Goal: Information Seeking & Learning: Learn about a topic

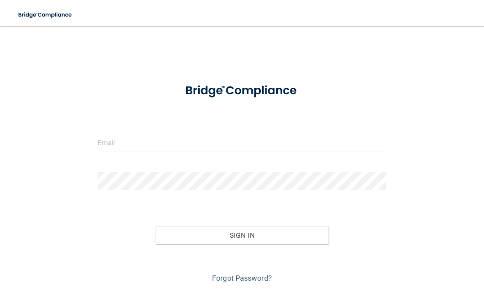
scroll to position [72, 0]
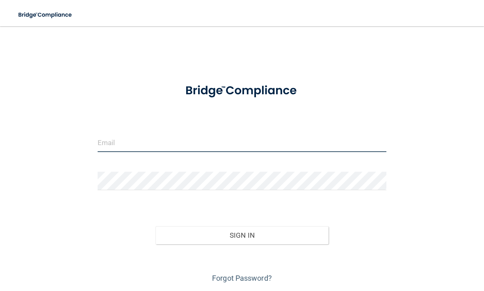
type input "[EMAIL_ADDRESS][DOMAIN_NAME]"
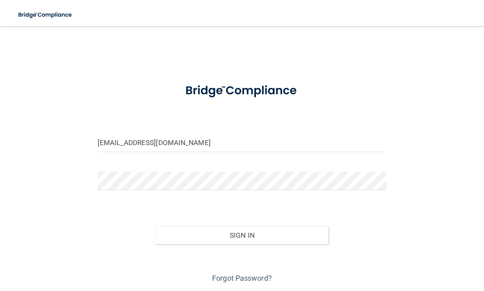
click at [242, 235] on button "Sign In" at bounding box center [241, 235] width 173 height 18
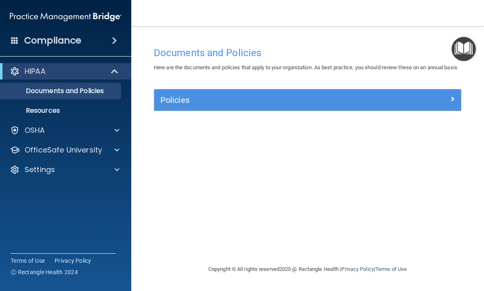
click at [100, 134] on div "OSHA" at bounding box center [55, 130] width 102 height 10
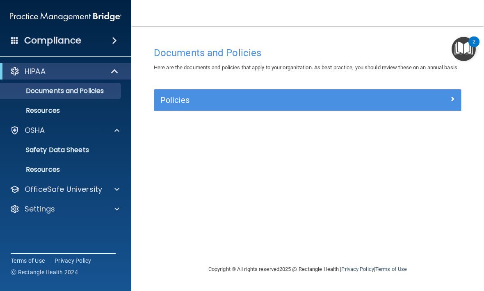
click at [103, 185] on div "OfficeSafe University" at bounding box center [55, 190] width 102 height 10
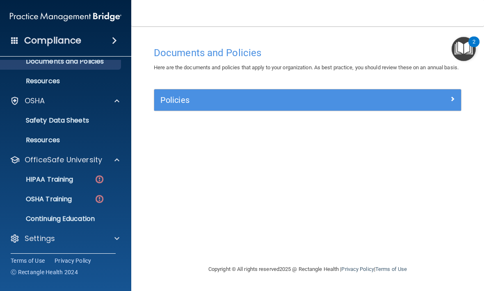
scroll to position [30, 0]
click at [68, 179] on p "HIPAA Training" at bounding box center [39, 180] width 68 height 8
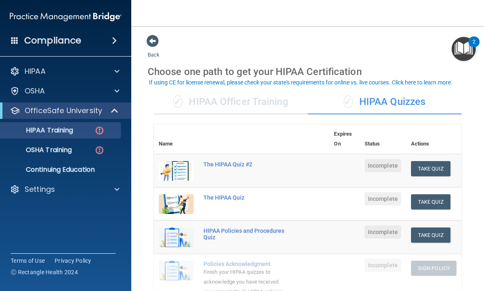
click at [281, 104] on div "✓ HIPAA Officer Training" at bounding box center [231, 102] width 154 height 25
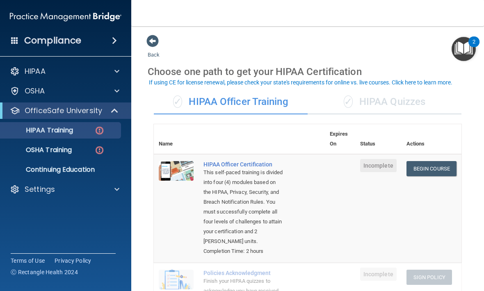
click at [428, 169] on link "Begin Course" at bounding box center [431, 168] width 50 height 15
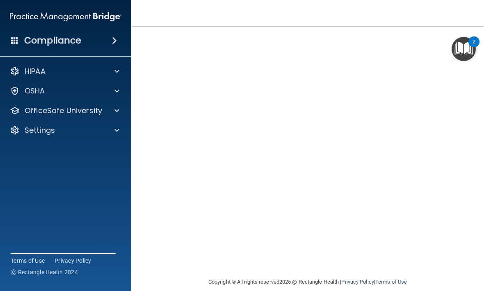
scroll to position [57, 0]
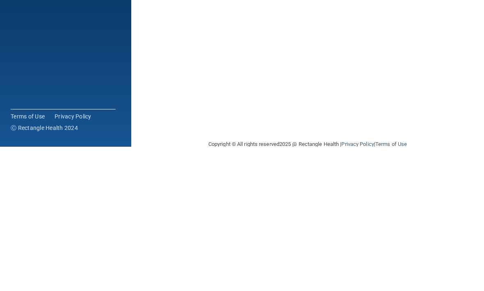
click at [474, 96] on main "HIPAA Officer Certification This course doesn’t expire until . Are you sure you…" at bounding box center [307, 158] width 353 height 265
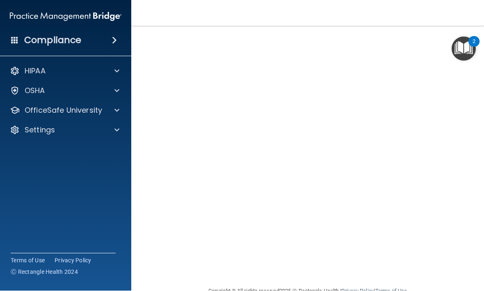
scroll to position [52, 0]
click at [480, 280] on main "HIPAA Officer Certification This course doesn’t expire until . Are you sure you…" at bounding box center [307, 158] width 353 height 265
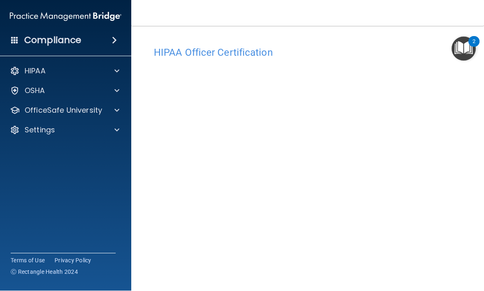
scroll to position [0, 0]
click at [469, 87] on main "HIPAA Officer Certification This course doesn’t expire until . Are you sure you…" at bounding box center [307, 158] width 353 height 265
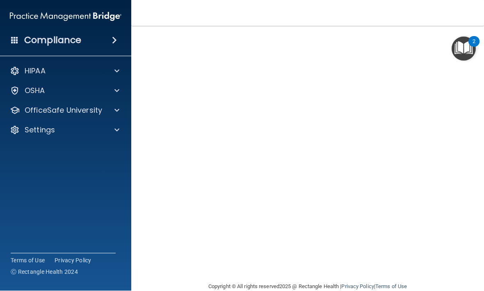
scroll to position [47, 0]
click at [137, 223] on main "HIPAA Officer Certification This course doesn’t expire until . Are you sure you…" at bounding box center [307, 158] width 353 height 265
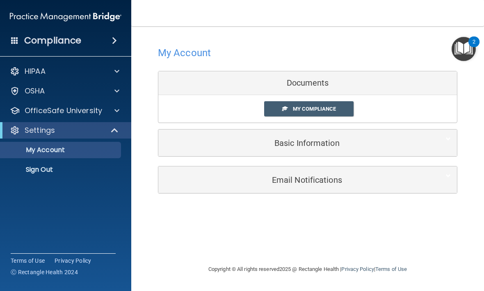
click at [318, 111] on span "My Compliance" at bounding box center [314, 109] width 43 height 6
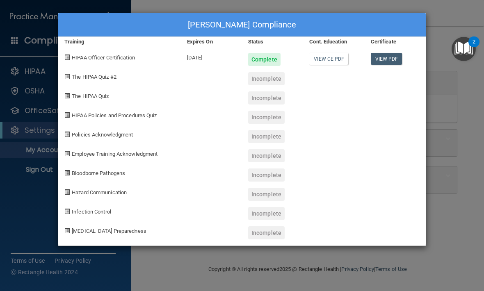
click at [392, 53] on link "View PDF" at bounding box center [387, 59] width 32 height 12
click at [265, 75] on div "Incomplete" at bounding box center [266, 78] width 36 height 13
click at [248, 78] on div "Incomplete" at bounding box center [266, 78] width 36 height 13
click at [203, 78] on div at bounding box center [211, 75] width 61 height 19
click at [136, 75] on div "The HIPAA Quiz #2" at bounding box center [119, 75] width 123 height 19
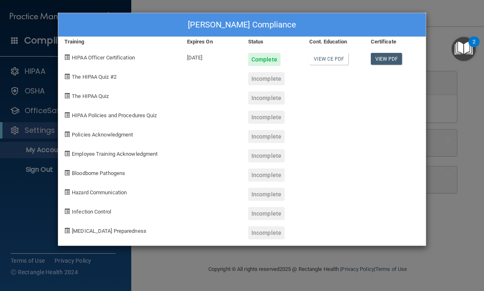
click at [443, 43] on div "Shirley Hernandez's Compliance Training Expires On Status Cont. Education Certi…" at bounding box center [242, 145] width 484 height 291
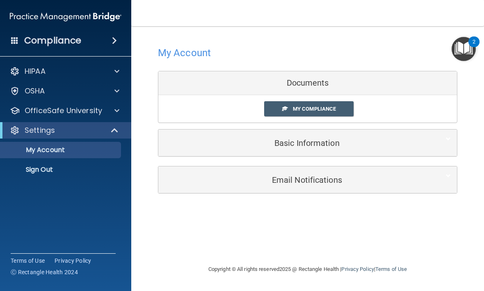
click at [87, 110] on p "OfficeSafe University" at bounding box center [64, 111] width 78 height 10
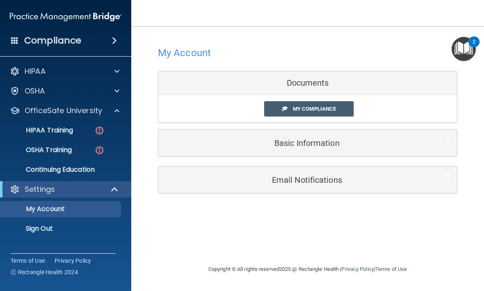
click at [76, 138] on link "HIPAA Training" at bounding box center [56, 130] width 129 height 16
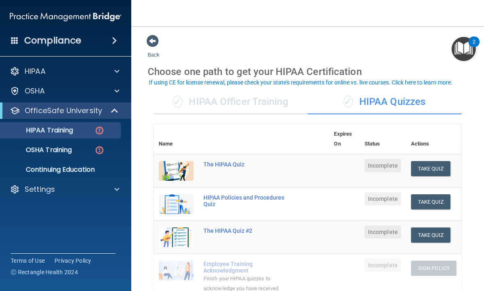
click at [285, 96] on div "✓ HIPAA Officer Training" at bounding box center [231, 102] width 154 height 25
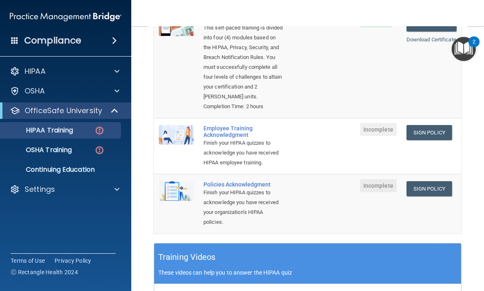
scroll to position [143, 0]
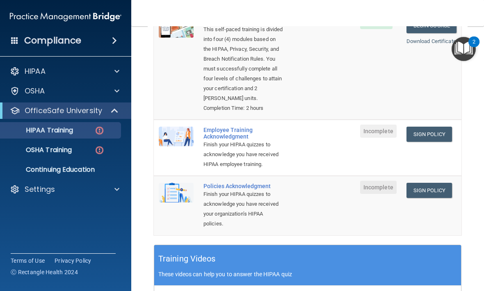
click at [417, 134] on link "Sign Policy" at bounding box center [429, 134] width 46 height 15
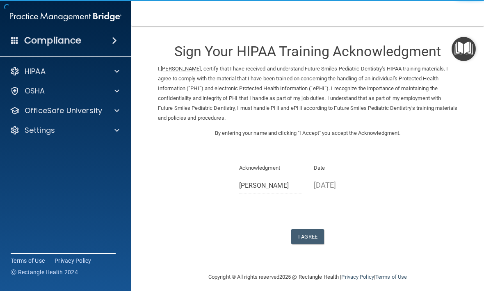
click at [306, 230] on button "I Agree" at bounding box center [307, 236] width 33 height 15
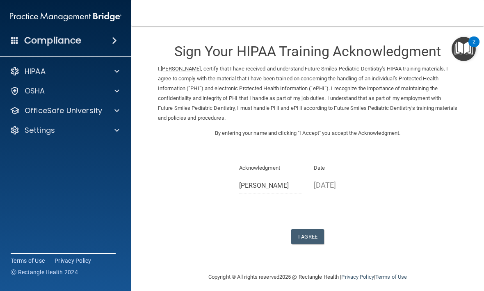
click at [311, 232] on button "I Agree" at bounding box center [307, 236] width 33 height 15
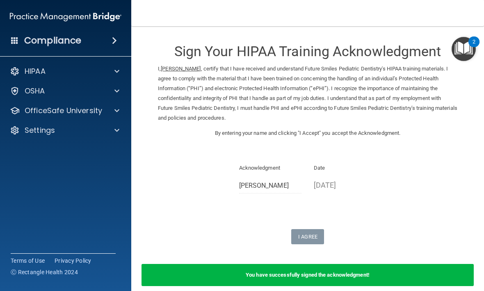
click at [95, 111] on p "OfficeSafe University" at bounding box center [64, 111] width 78 height 10
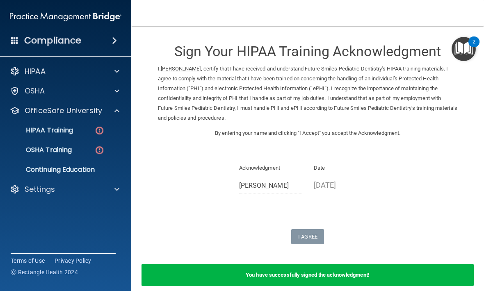
click at [87, 135] on link "HIPAA Training" at bounding box center [56, 130] width 129 height 16
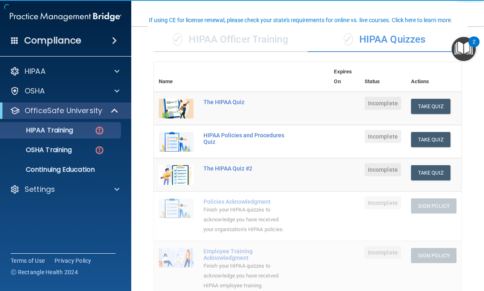
scroll to position [60, 0]
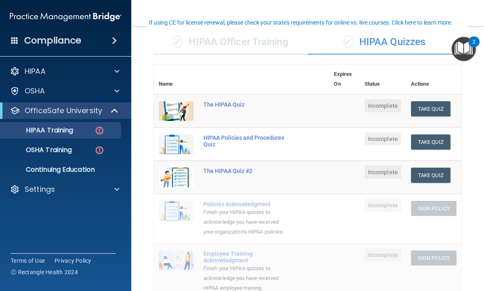
click at [256, 36] on div "✓ HIPAA Officer Training" at bounding box center [231, 42] width 154 height 25
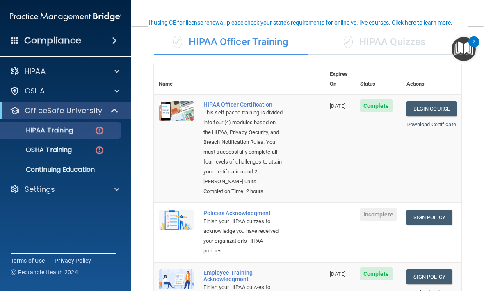
click at [254, 40] on div "✓ HIPAA Officer Training" at bounding box center [231, 42] width 154 height 25
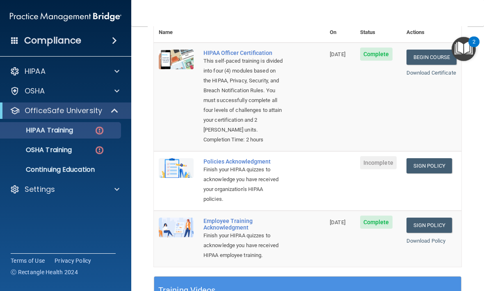
scroll to position [111, 0]
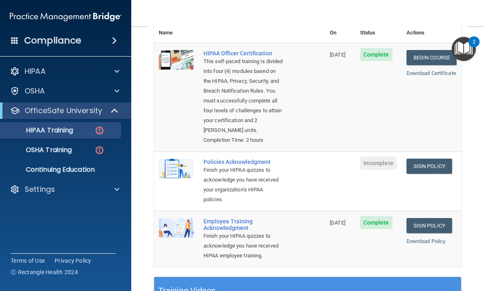
click at [412, 164] on link "Sign Policy" at bounding box center [429, 166] width 46 height 15
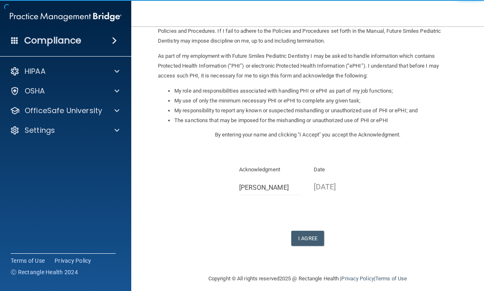
click at [308, 231] on button "I Agree" at bounding box center [307, 238] width 33 height 15
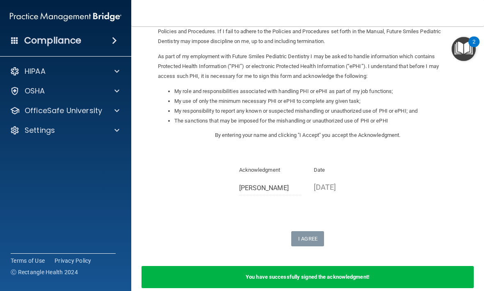
click at [93, 108] on p "OfficeSafe University" at bounding box center [64, 111] width 78 height 10
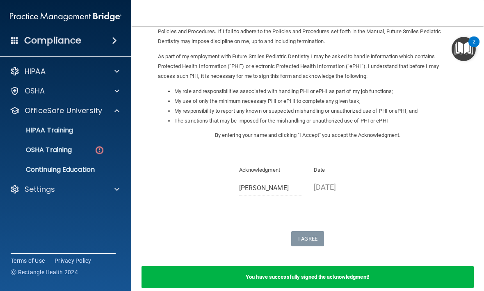
click at [77, 136] on link "HIPAA Training" at bounding box center [56, 130] width 129 height 16
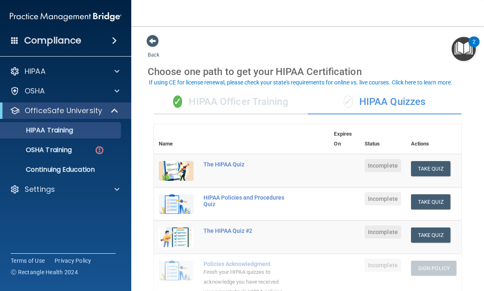
click at [265, 103] on div "✓ HIPAA Officer Training" at bounding box center [231, 102] width 154 height 25
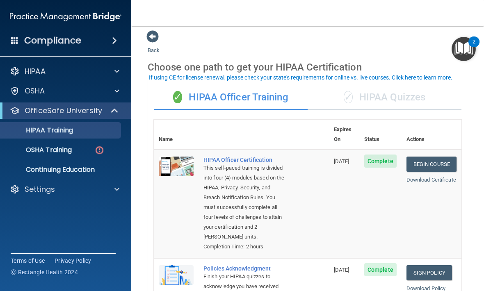
scroll to position [5, 0]
click at [397, 93] on div "✓ HIPAA Quizzes" at bounding box center [385, 97] width 154 height 25
